Goal: Information Seeking & Learning: Learn about a topic

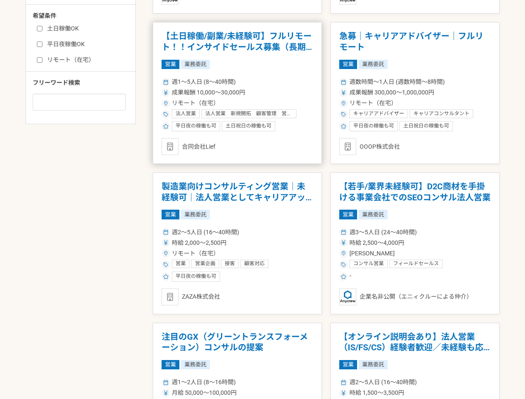
scroll to position [636, 0]
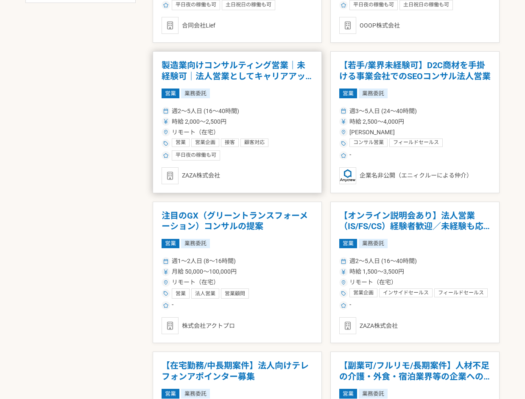
click at [275, 142] on div "営業 営業企画 接客 顧客対応 フィールドセールス コンサル営業 代理店営業 インサイドセールス 法人営業 個人営業" at bounding box center [242, 144] width 141 height 10
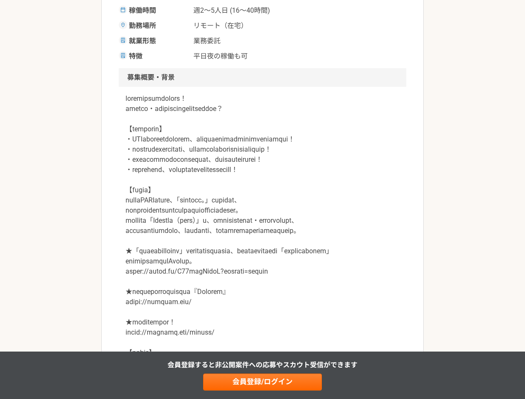
scroll to position [42, 0]
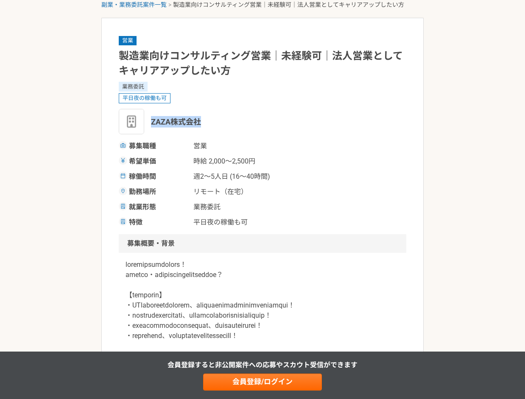
drag, startPoint x: 211, startPoint y: 124, endPoint x: 150, endPoint y: 122, distance: 61.9
click at [150, 122] on div "ZAZA株式会社" at bounding box center [262, 121] width 287 height 25
copy span "ZAZA株式会社"
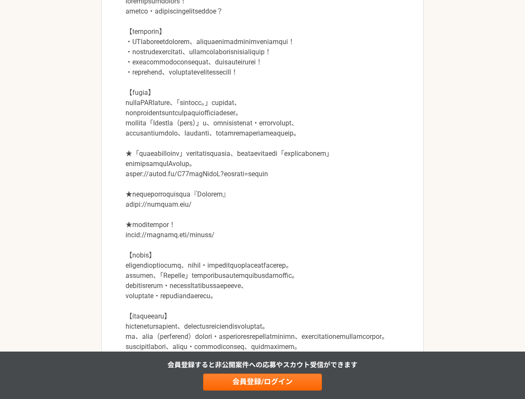
scroll to position [381, 0]
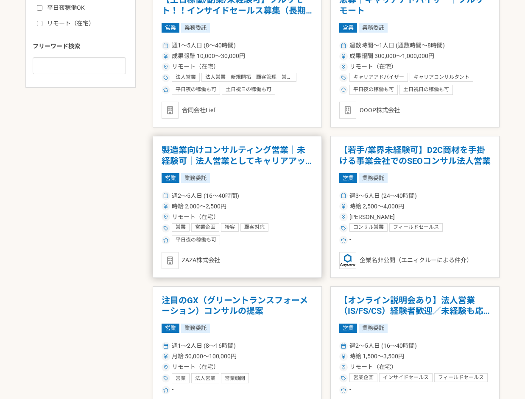
scroll to position [805, 0]
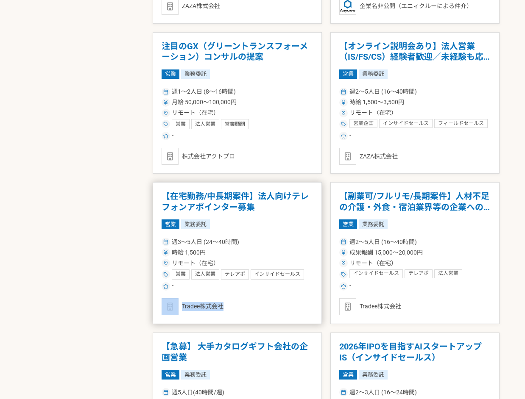
click at [223, 308] on div "Tradee株式会社" at bounding box center [236, 306] width 151 height 17
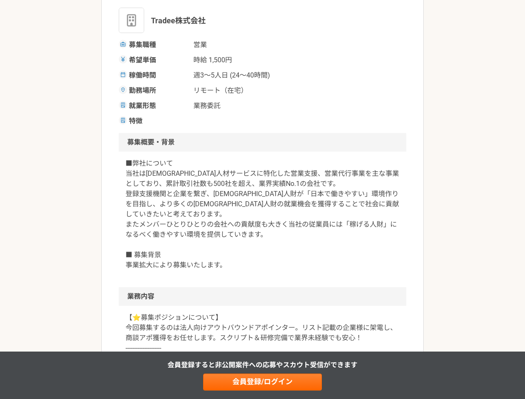
scroll to position [42, 0]
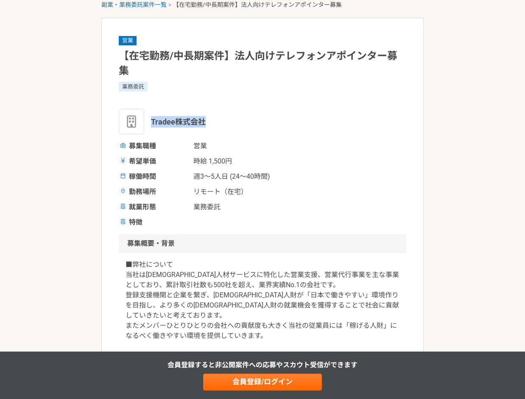
copy span "Tradee株式会社"
drag, startPoint x: 208, startPoint y: 121, endPoint x: 144, endPoint y: 125, distance: 64.5
click at [145, 125] on div "Tradee株式会社" at bounding box center [262, 121] width 287 height 25
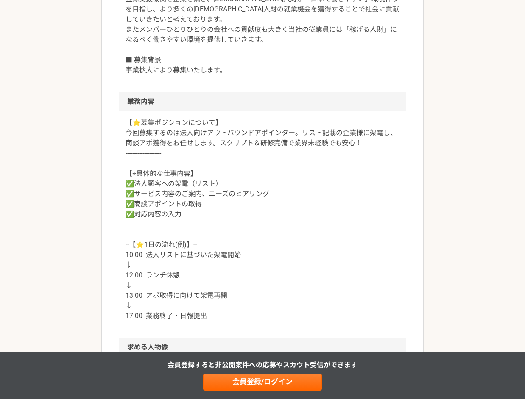
scroll to position [339, 0]
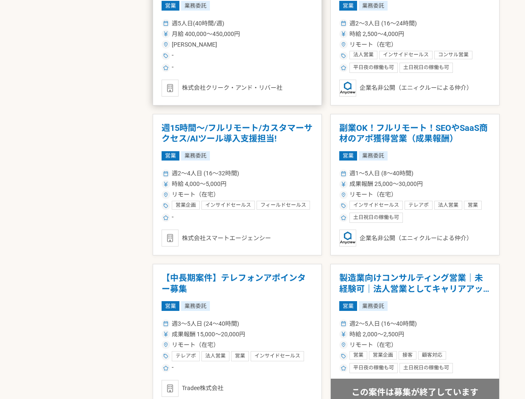
scroll to position [1186, 0]
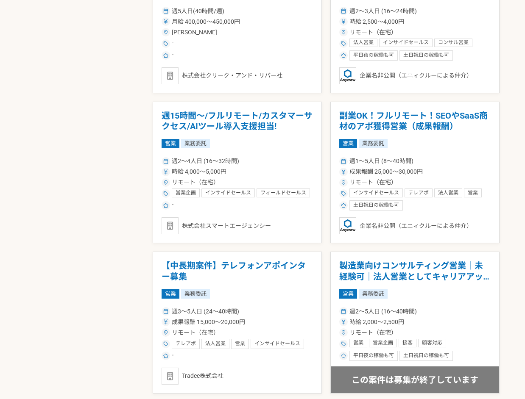
click at [408, 114] on h1 "副業OK！フルリモート！SEOやSaaS商材のアポ獲得営業（成果報酬）" at bounding box center [414, 122] width 151 height 22
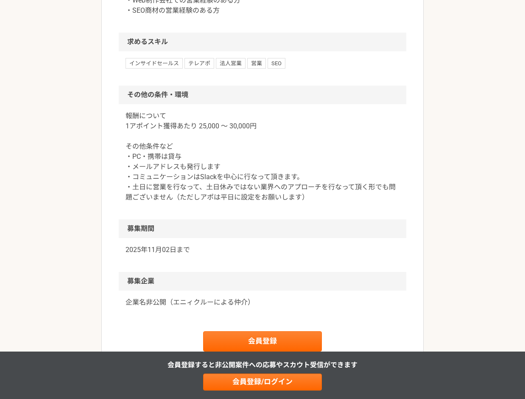
scroll to position [763, 0]
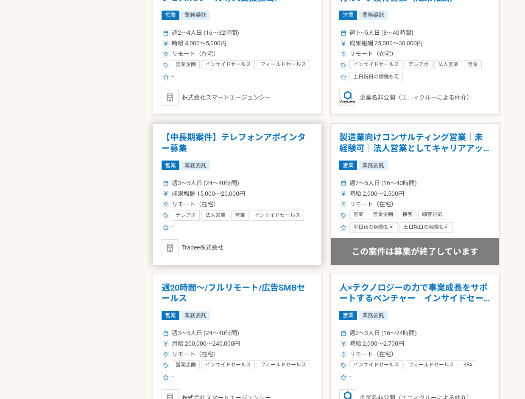
scroll to position [1398, 0]
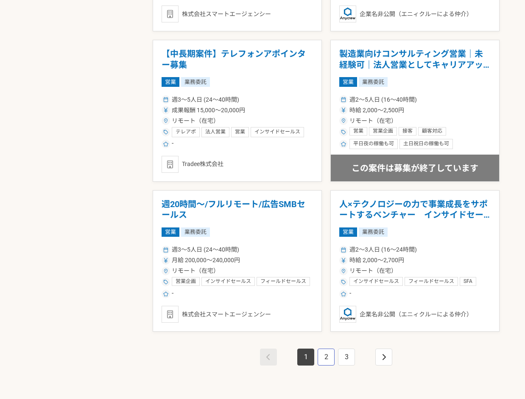
click at [331, 359] on link "2" at bounding box center [325, 357] width 17 height 17
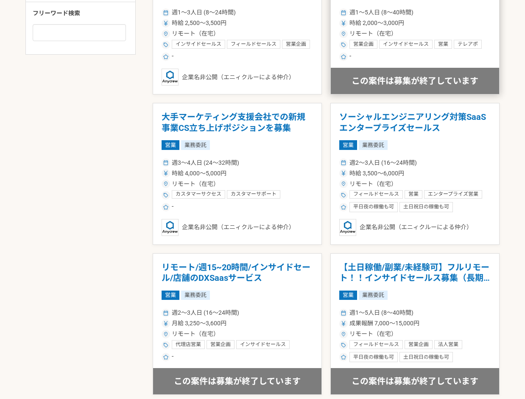
scroll to position [593, 0]
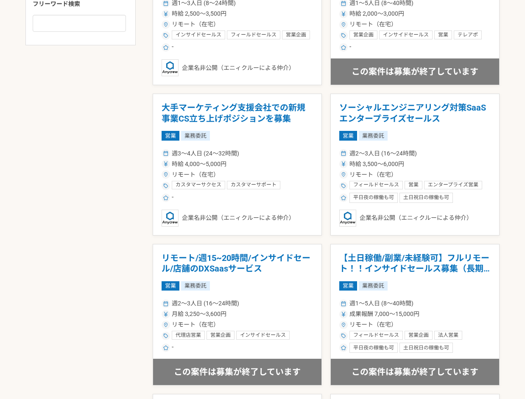
drag, startPoint x: 424, startPoint y: 144, endPoint x: 344, endPoint y: 236, distance: 122.5
click at [385, 236] on div "【完全在宅｜週15H〜OK】法人向け商談アポ獲得をお願いします！ 営業 業務委託 週2〜5人日 (16〜40時間) 時給 1,800〜2,500円 リモート（…" at bounding box center [326, 390] width 347 height 1494
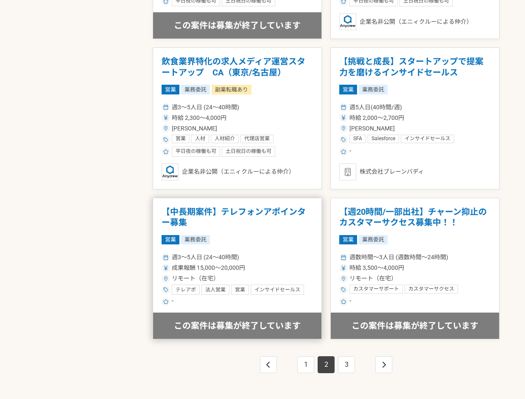
scroll to position [1398, 0]
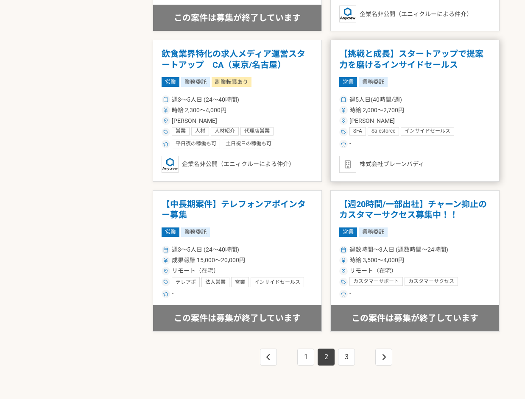
click at [439, 74] on article "【挑戦と成長】スタートアップで提案力を磨けるインサイドセールス 営業 業務委託 週5人日(40時間/週) 時給 2,000〜2,700円 [PERSON_NA…" at bounding box center [414, 111] width 169 height 142
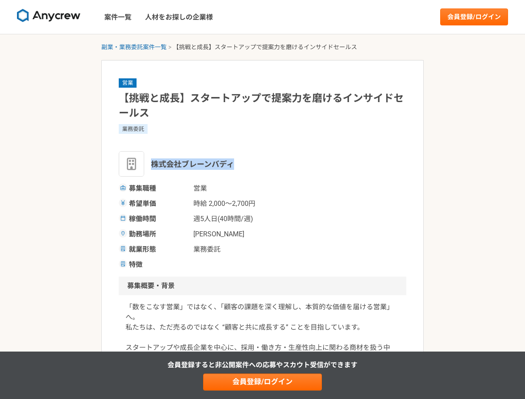
drag, startPoint x: 227, startPoint y: 167, endPoint x: 150, endPoint y: 168, distance: 76.3
click at [150, 168] on div "株式会社ブレーンバディ" at bounding box center [262, 163] width 287 height 25
copy span "株式会社ブレーンバディ"
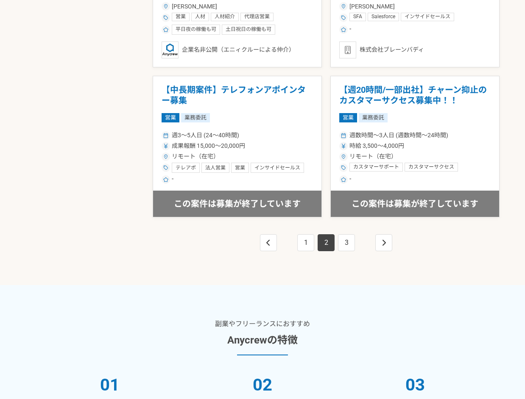
scroll to position [1525, 0]
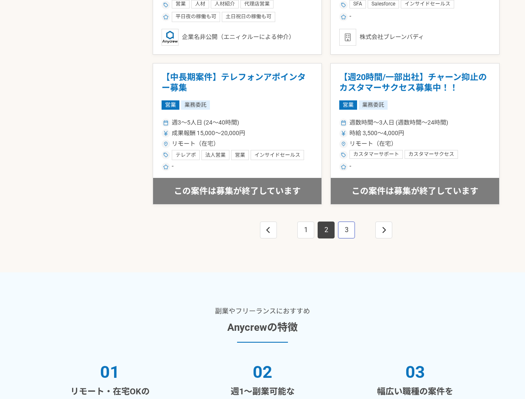
click at [341, 230] on link "3" at bounding box center [346, 230] width 17 height 17
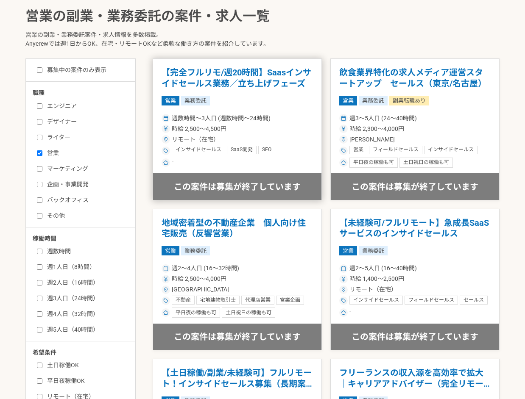
scroll to position [297, 0]
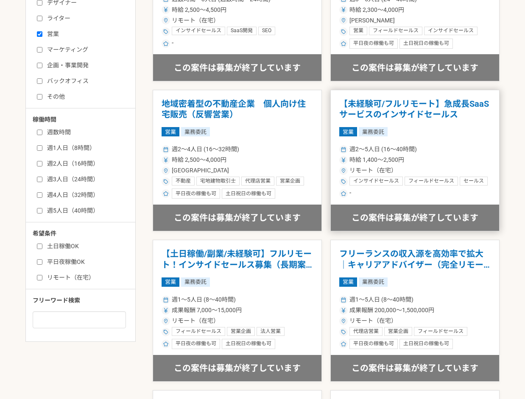
click at [475, 114] on h1 "【未経験可/フルリモート】急成長SaaSサービスのインサイドセールス" at bounding box center [414, 110] width 151 height 22
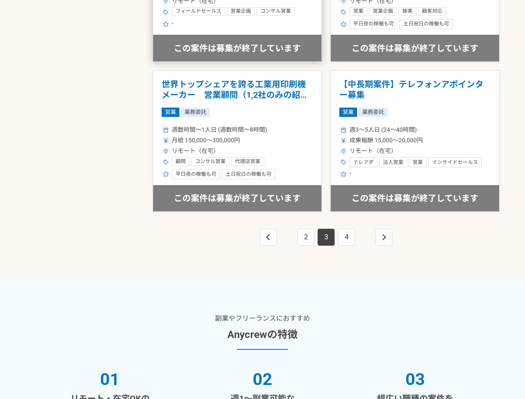
scroll to position [1525, 0]
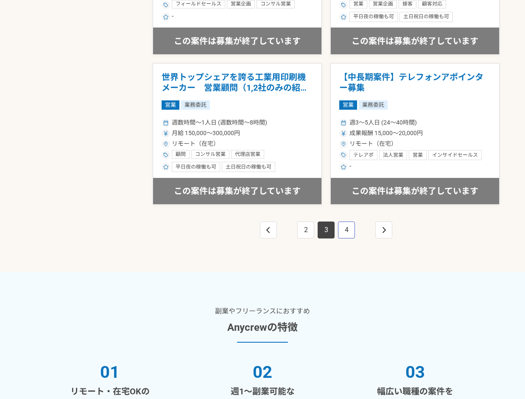
click at [346, 232] on link "4" at bounding box center [346, 230] width 17 height 17
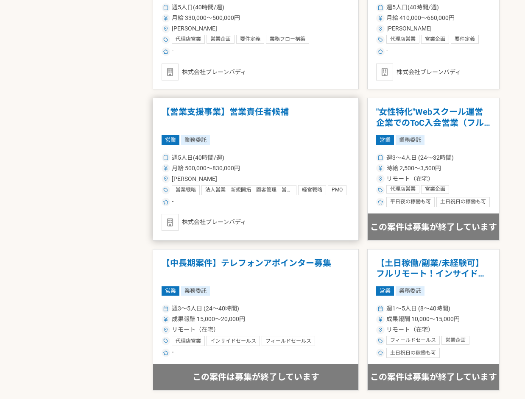
scroll to position [1483, 0]
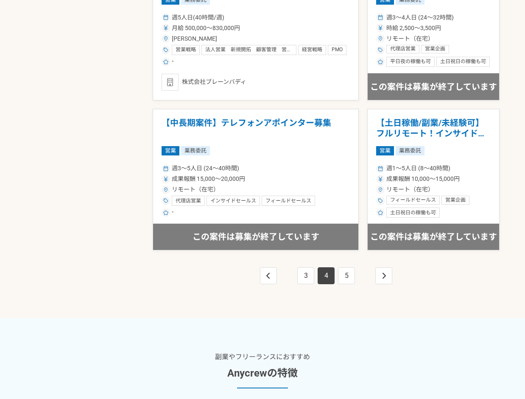
scroll to position [765, 0]
